Goal: Task Accomplishment & Management: Manage account settings

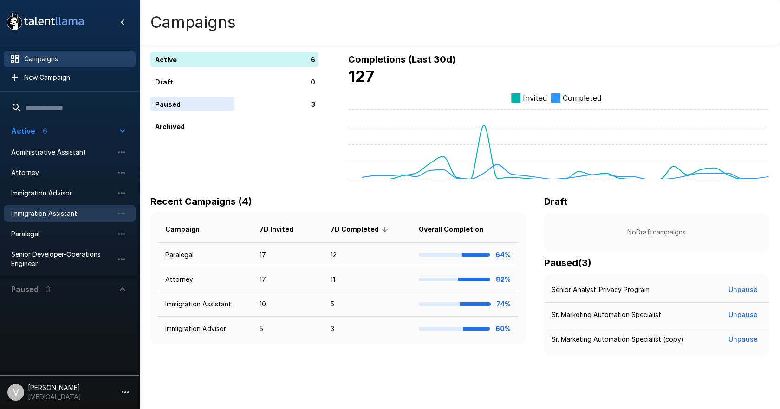
click at [46, 209] on span "Immigration Assistant" at bounding box center [62, 213] width 102 height 9
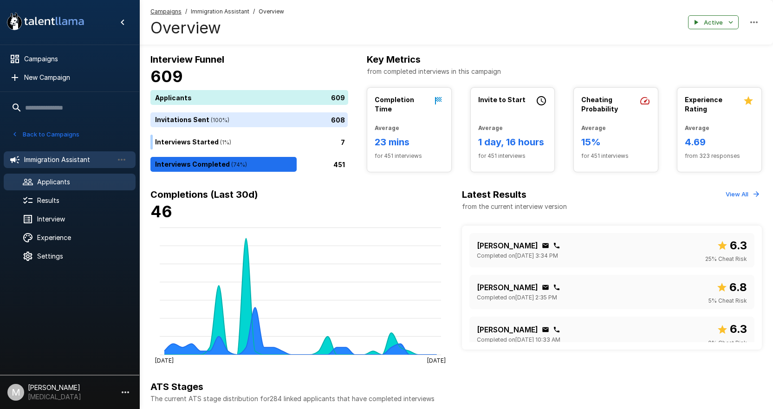
click at [76, 183] on span "Applicants" at bounding box center [82, 181] width 91 height 9
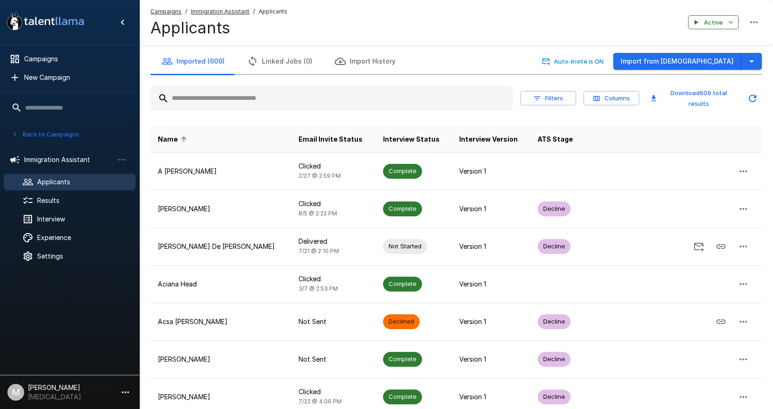
click at [271, 90] on input "text" at bounding box center [331, 98] width 363 height 17
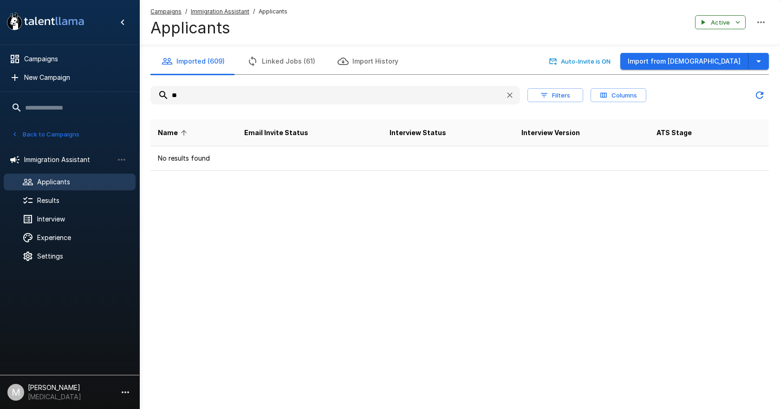
type input "*"
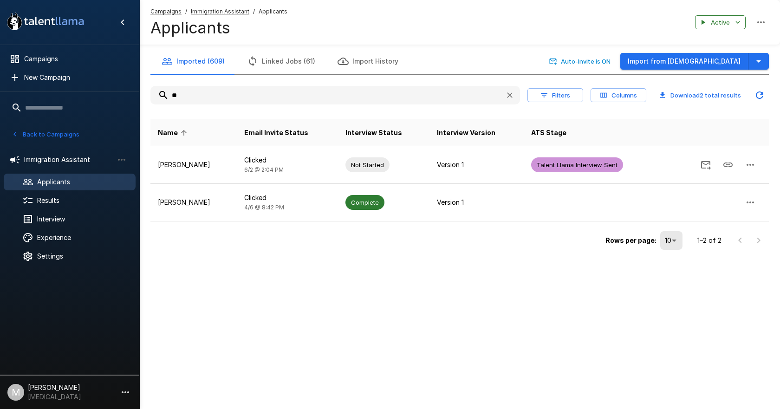
type input "*"
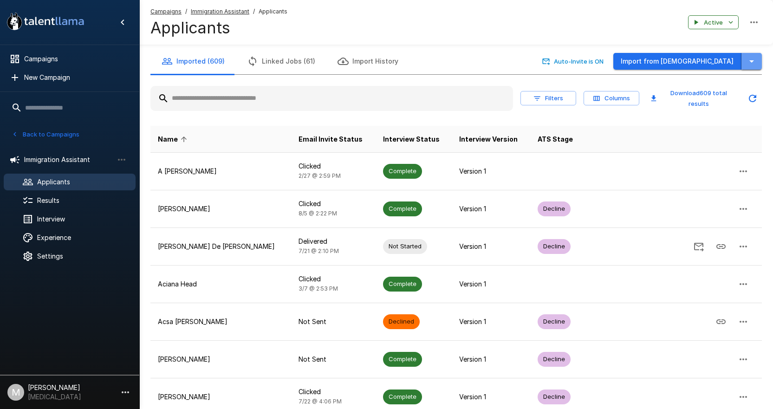
click at [757, 60] on button "button" at bounding box center [751, 61] width 20 height 17
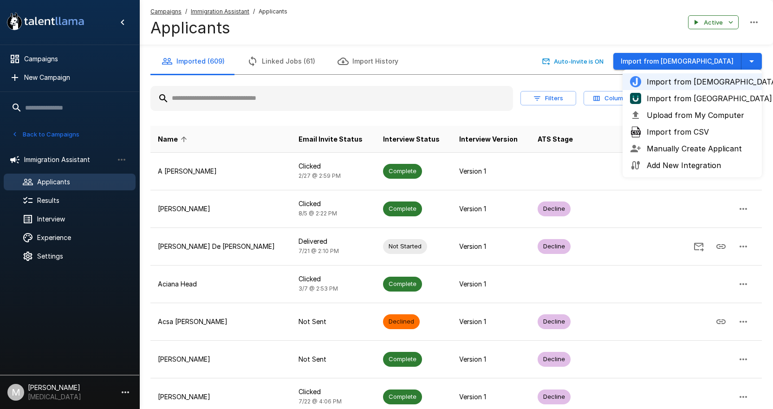
click at [655, 118] on span "Upload from My Computer" at bounding box center [701, 115] width 108 height 11
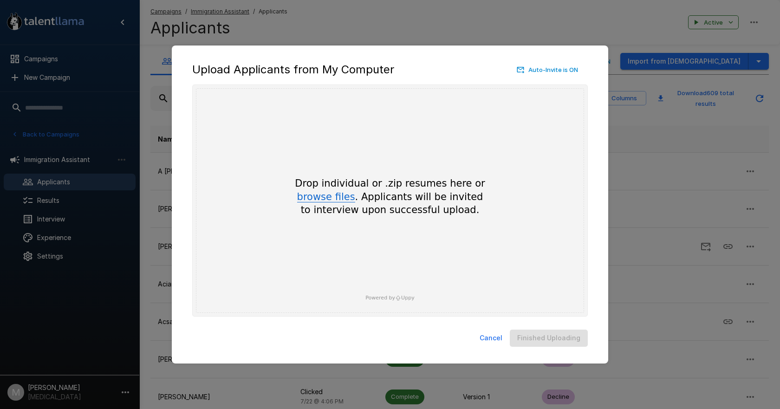
click at [323, 197] on button "browse files" at bounding box center [326, 197] width 58 height 10
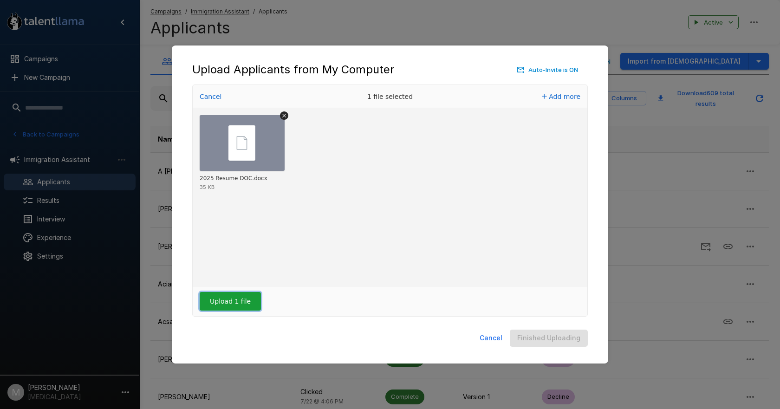
click at [221, 301] on button "Upload 1 file" at bounding box center [230, 301] width 61 height 19
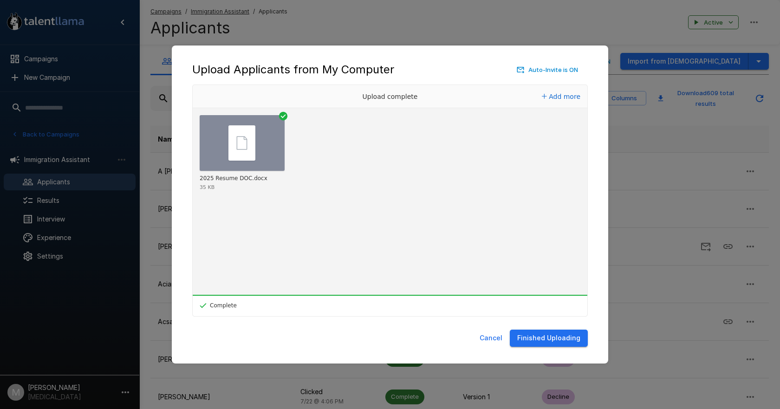
click at [553, 334] on button "Finished Uploading" at bounding box center [549, 338] width 78 height 17
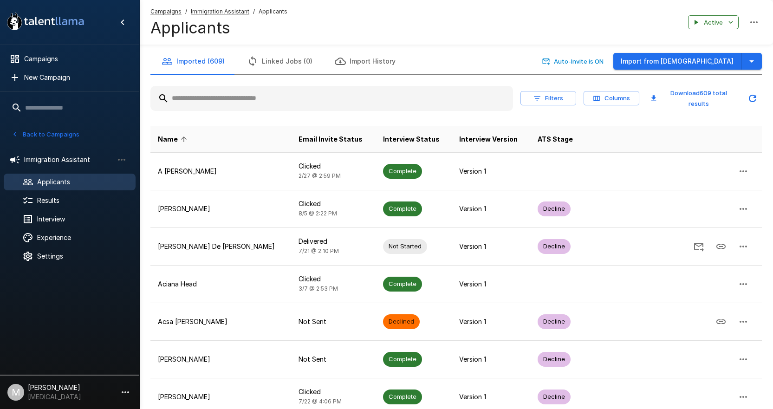
click at [236, 102] on input "text" at bounding box center [331, 98] width 363 height 17
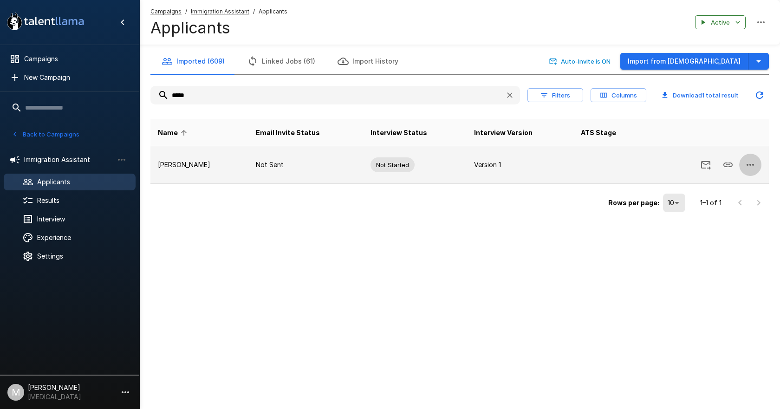
click at [757, 165] on button "button" at bounding box center [750, 165] width 22 height 22
click at [757, 165] on div at bounding box center [390, 204] width 780 height 409
click at [756, 159] on button "button" at bounding box center [750, 165] width 22 height 22
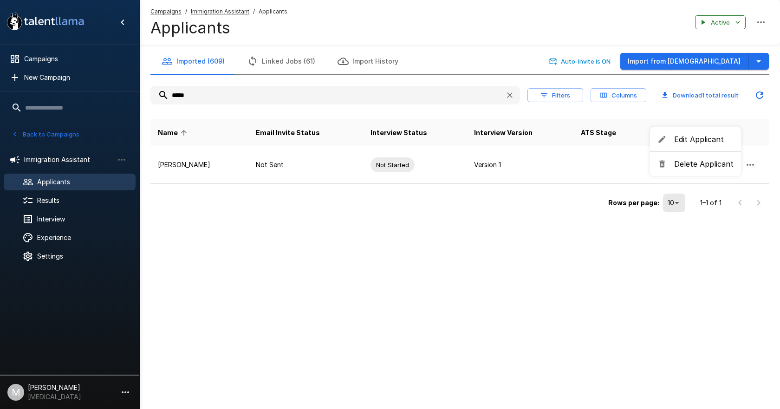
click at [696, 136] on span "Edit Applicant" at bounding box center [703, 139] width 59 height 11
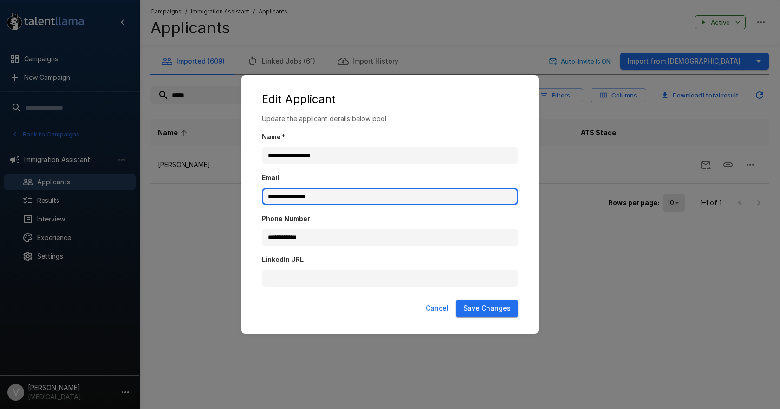
click at [384, 192] on input "**********" at bounding box center [390, 197] width 256 height 18
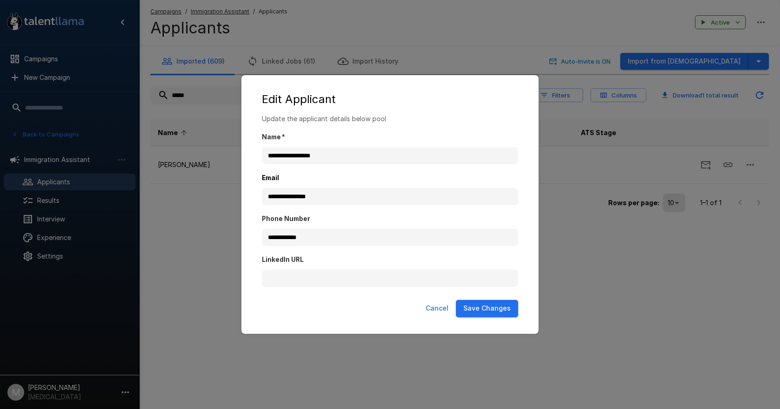
click at [499, 306] on button "Save Changes" at bounding box center [487, 308] width 62 height 17
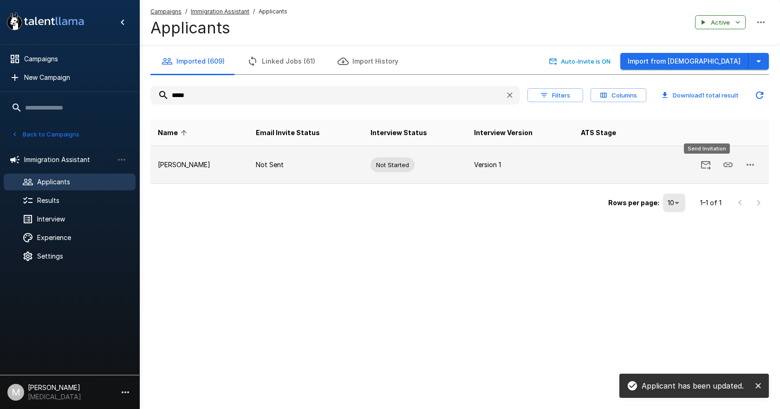
click at [708, 167] on icon "Send Invitation" at bounding box center [705, 164] width 11 height 11
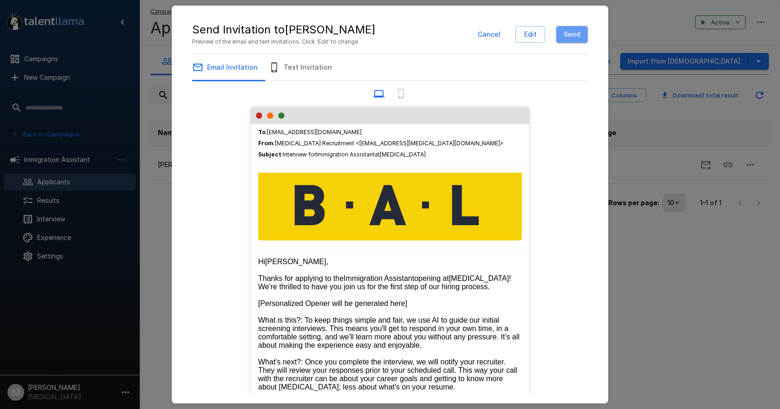
click at [580, 42] on button "Send" at bounding box center [572, 34] width 32 height 17
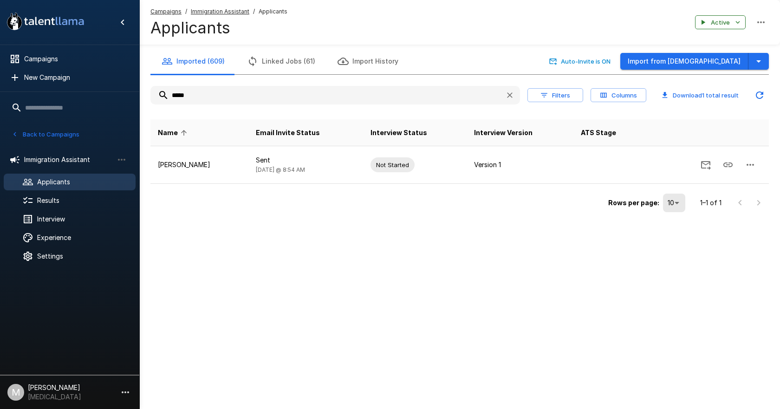
drag, startPoint x: 227, startPoint y: 101, endPoint x: 74, endPoint y: 105, distance: 153.7
click at [139, 104] on div ".st0{fill:#FFFFFF;} .st1{fill:#76a4ed;} Campaigns New Campaign Active 6 Adminis…" at bounding box center [459, 126] width 641 height 252
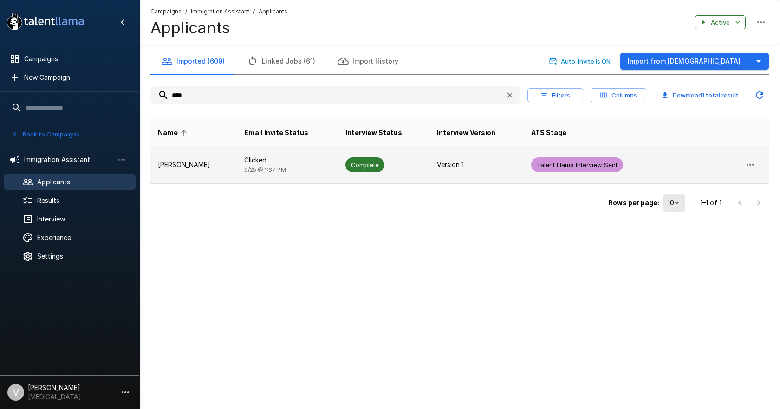
type input "****"
click at [184, 183] on td "[PERSON_NAME]" at bounding box center [193, 165] width 86 height 38
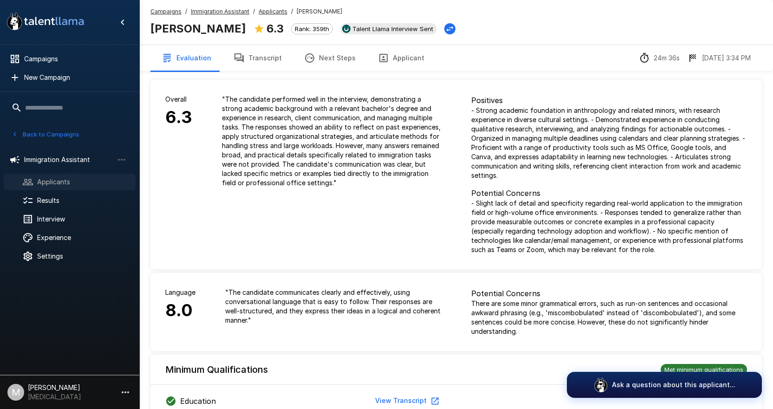
click at [65, 180] on span "Applicants" at bounding box center [82, 181] width 91 height 9
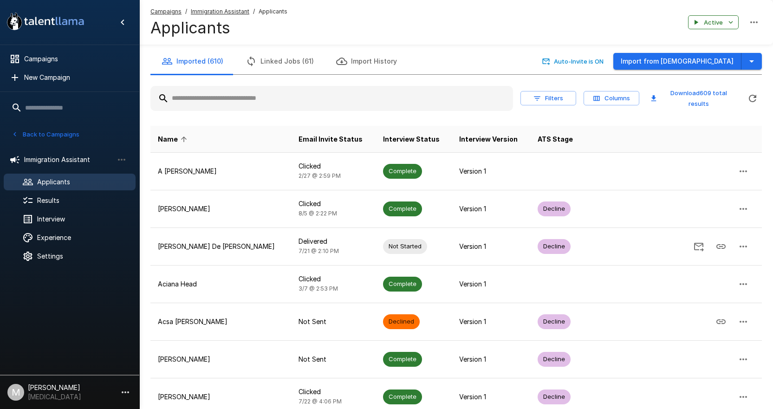
click at [177, 13] on u "Campaigns" at bounding box center [165, 11] width 31 height 7
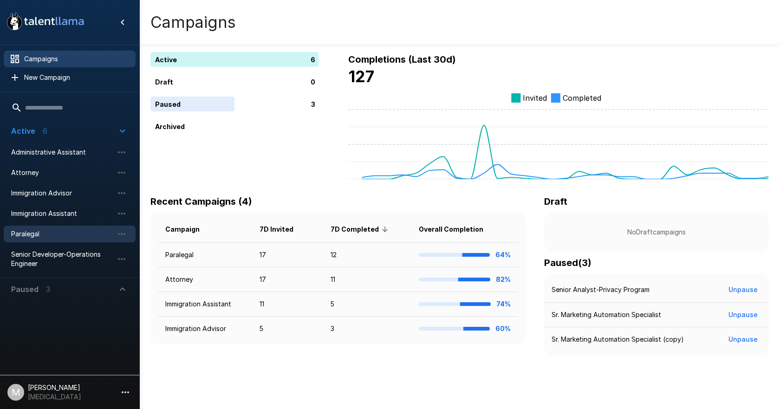
click at [40, 239] on span "Paralegal" at bounding box center [62, 233] width 102 height 9
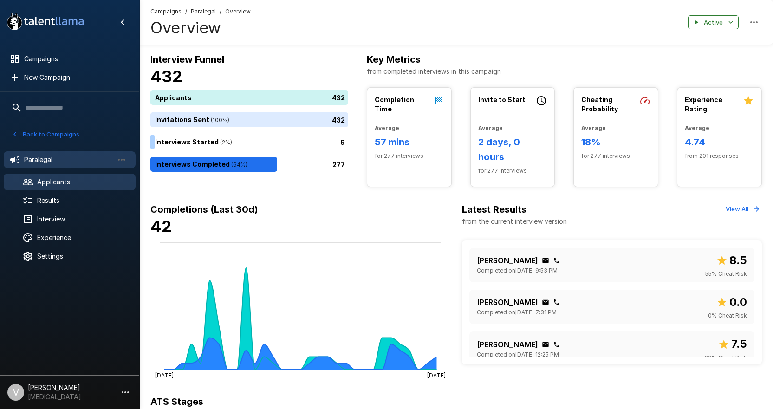
click at [66, 184] on span "Applicants" at bounding box center [82, 181] width 91 height 9
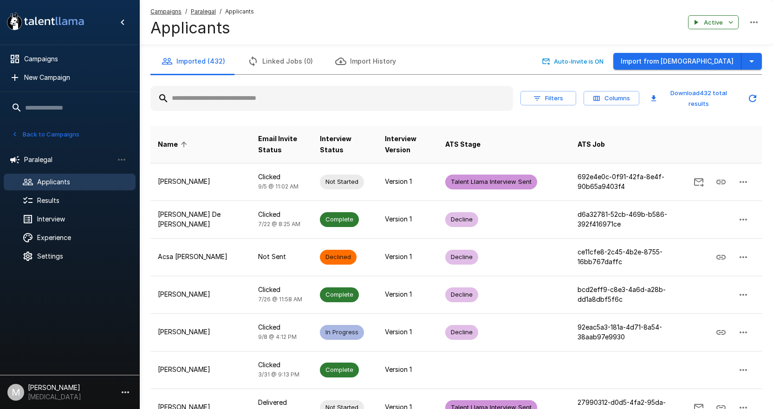
click at [279, 106] on input "text" at bounding box center [331, 98] width 363 height 17
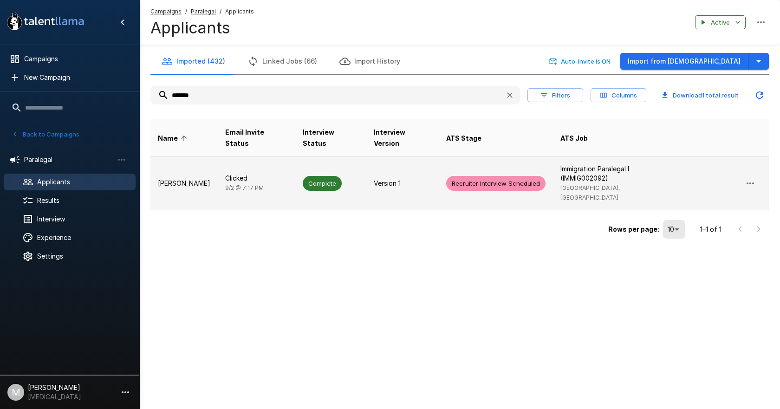
type input "*******"
click at [250, 174] on p "Clicked" at bounding box center [256, 178] width 63 height 9
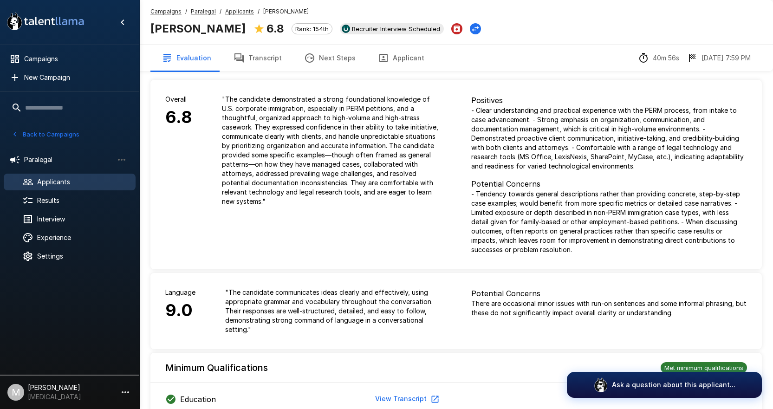
click at [234, 49] on button "Transcript" at bounding box center [257, 58] width 71 height 26
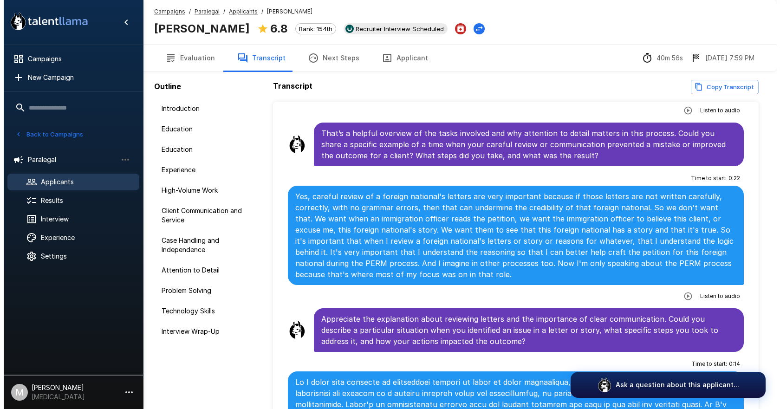
scroll to position [3250, 0]
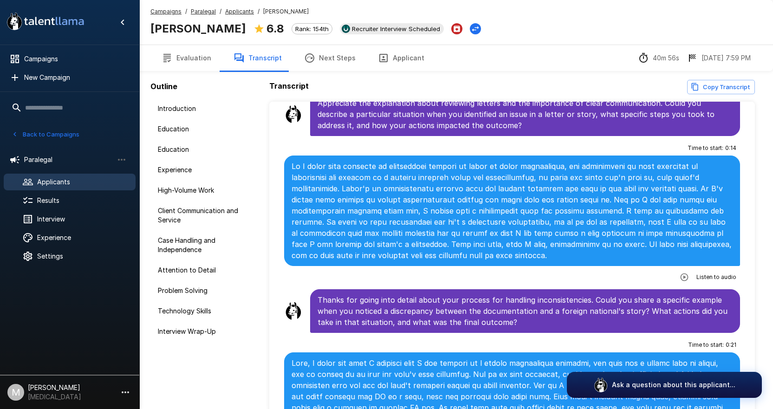
click at [200, 15] on span "Paralegal" at bounding box center [203, 11] width 25 height 9
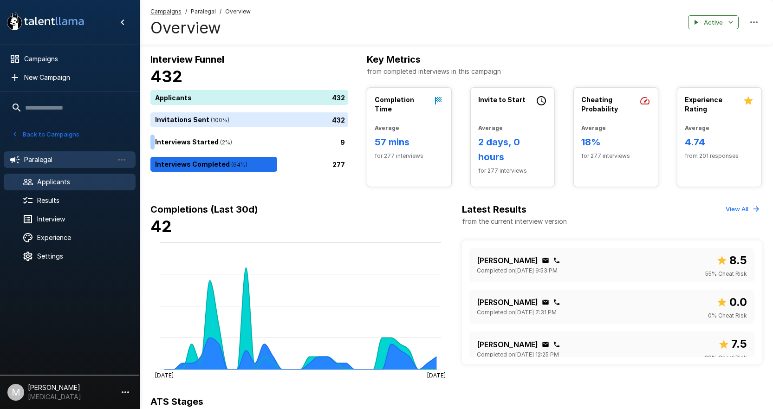
click at [67, 188] on div "Applicants" at bounding box center [70, 182] width 132 height 17
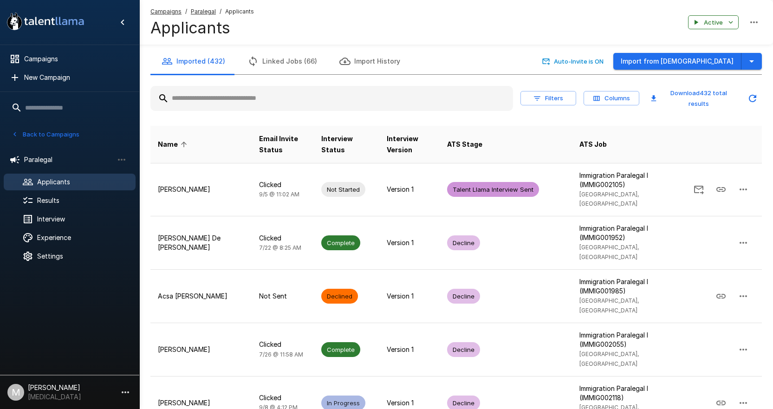
click at [251, 105] on input "text" at bounding box center [331, 98] width 363 height 17
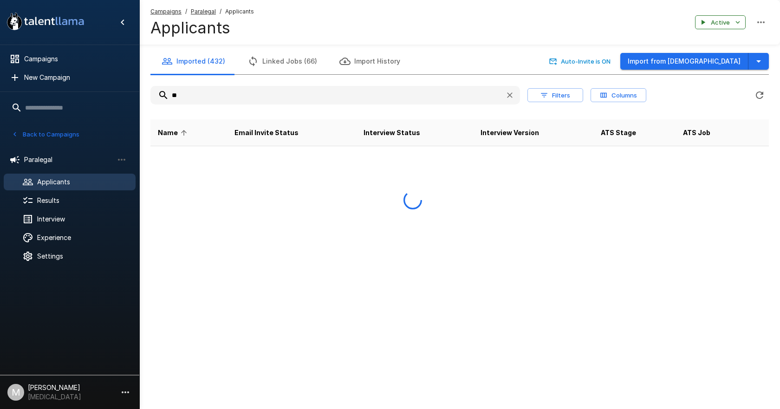
type input "*"
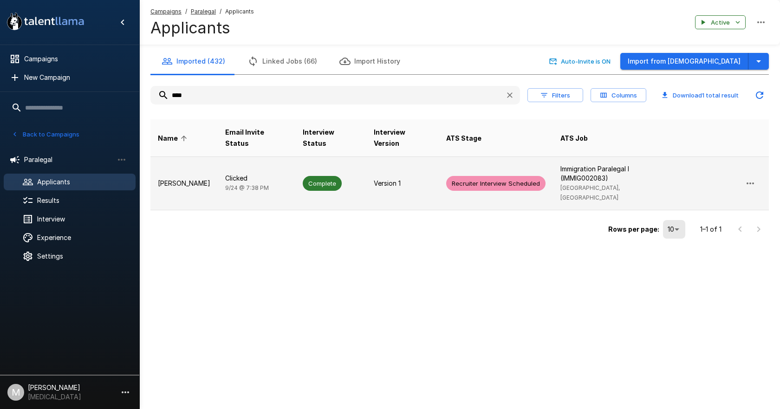
type input "****"
click at [281, 174] on p "Clicked" at bounding box center [256, 178] width 63 height 9
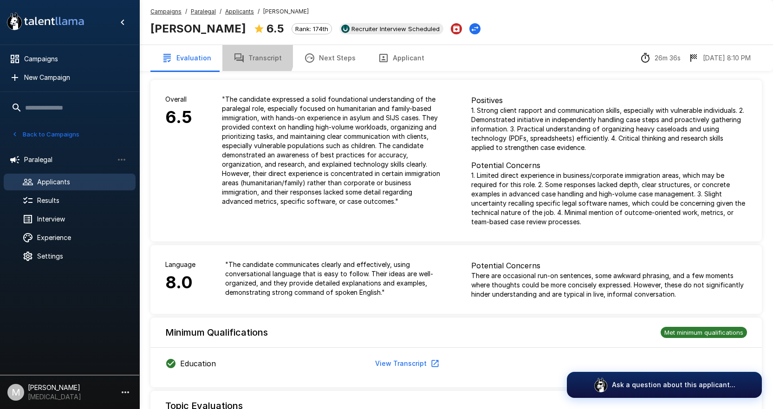
click at [243, 53] on button "Transcript" at bounding box center [257, 58] width 71 height 26
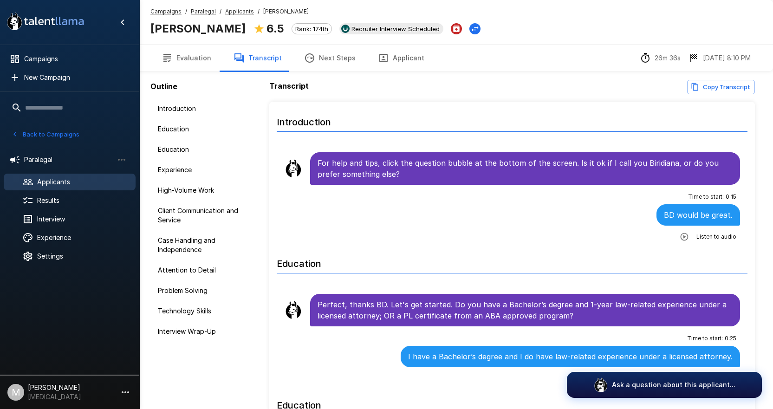
click at [170, 8] on u "Campaigns" at bounding box center [165, 11] width 31 height 7
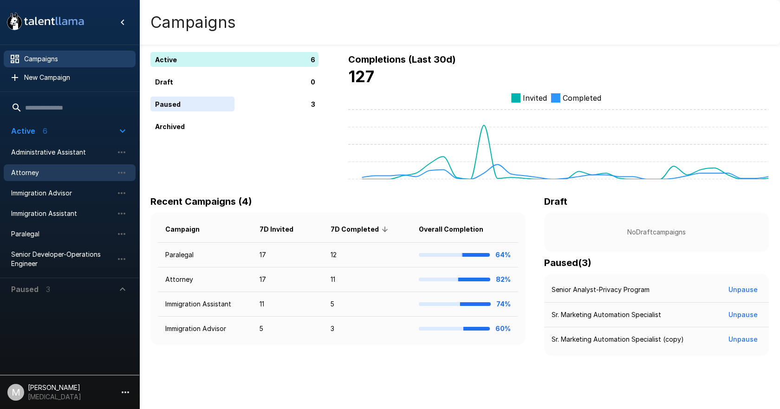
click at [35, 168] on div "Attorney" at bounding box center [70, 172] width 132 height 17
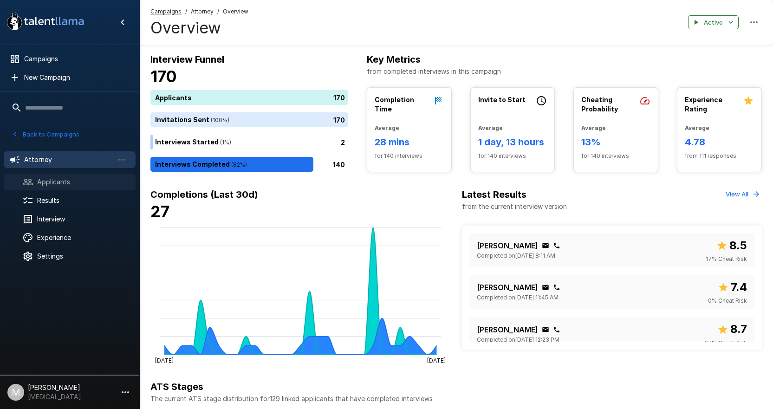
click at [47, 181] on span "Applicants" at bounding box center [82, 181] width 91 height 9
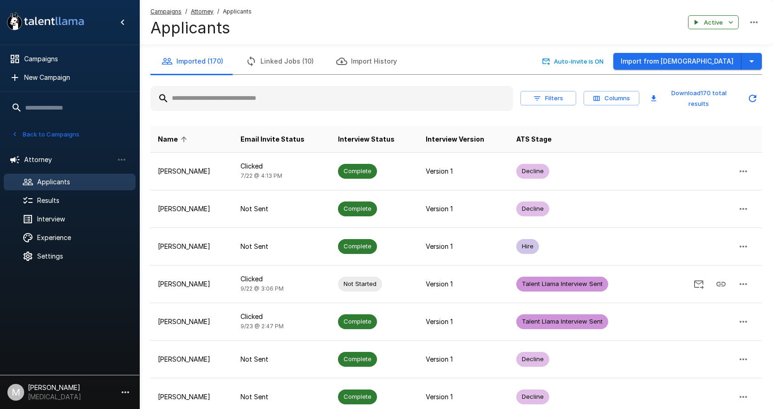
click at [206, 101] on input "text" at bounding box center [331, 98] width 363 height 17
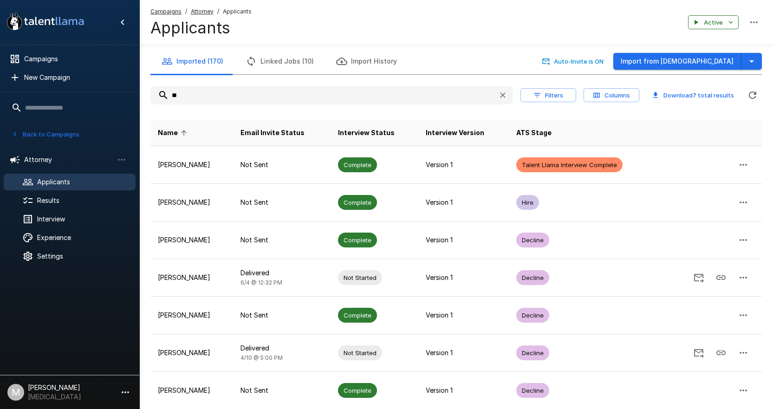
type input "*"
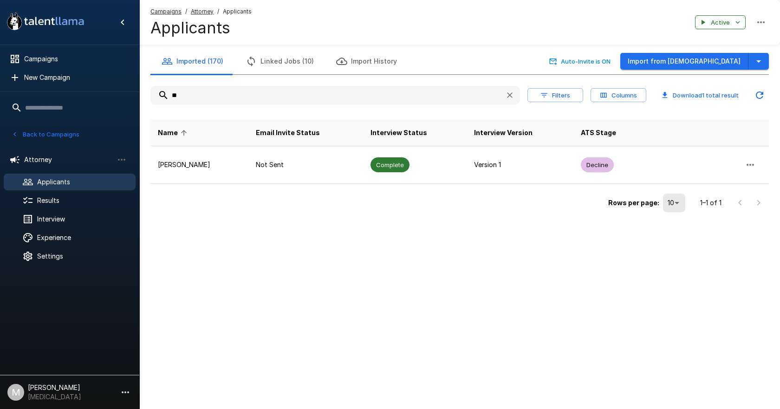
type input "*"
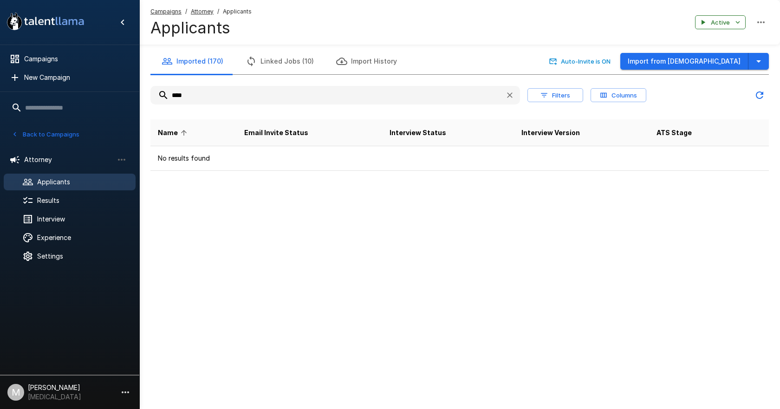
type input "****"
